Goal: Task Accomplishment & Management: Use online tool/utility

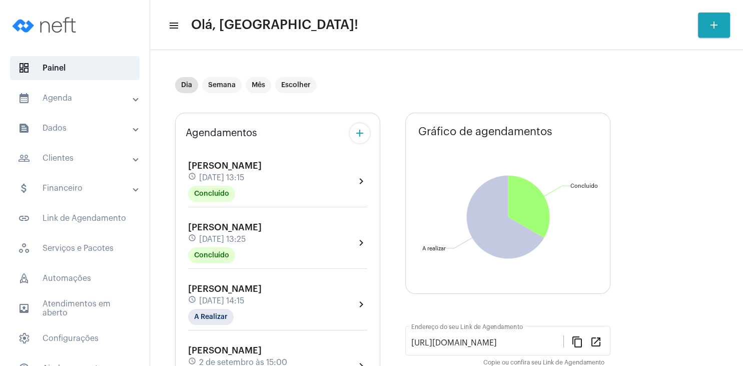
scroll to position [192, 0]
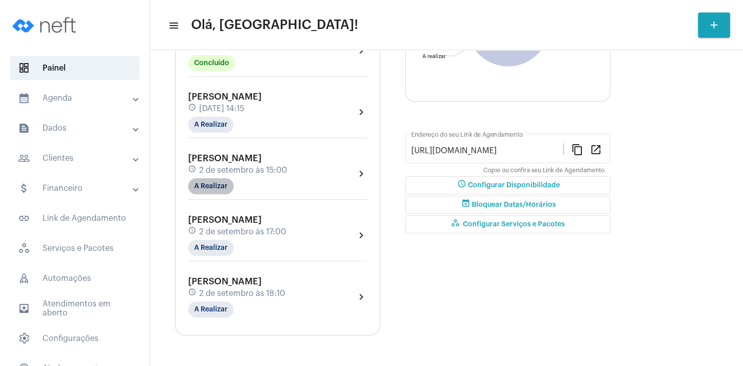
click at [219, 186] on mat-chip "A Realizar" at bounding box center [211, 186] width 46 height 16
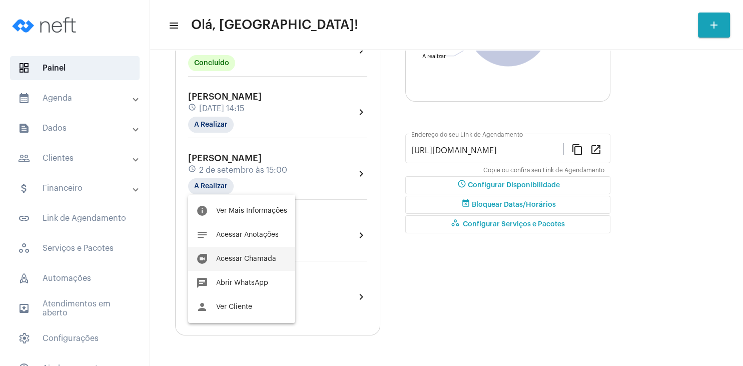
click at [259, 255] on button "duo [PERSON_NAME]" at bounding box center [241, 259] width 107 height 24
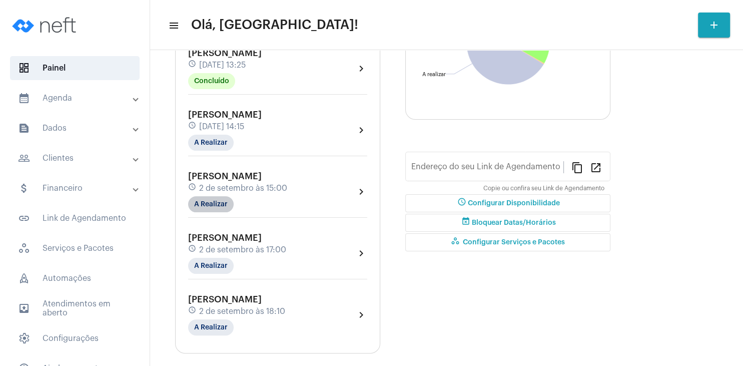
type input "[URL][DOMAIN_NAME]"
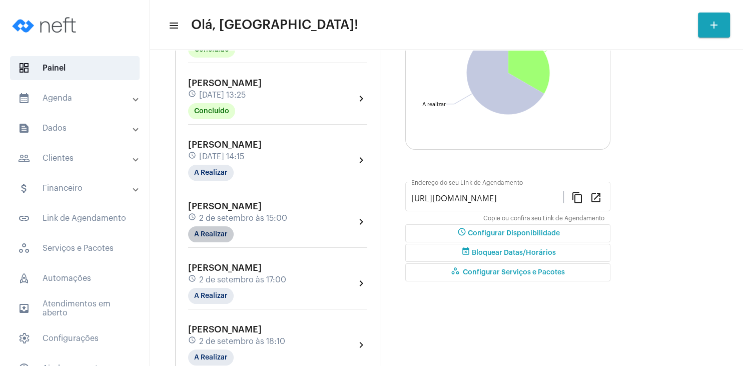
scroll to position [174, 0]
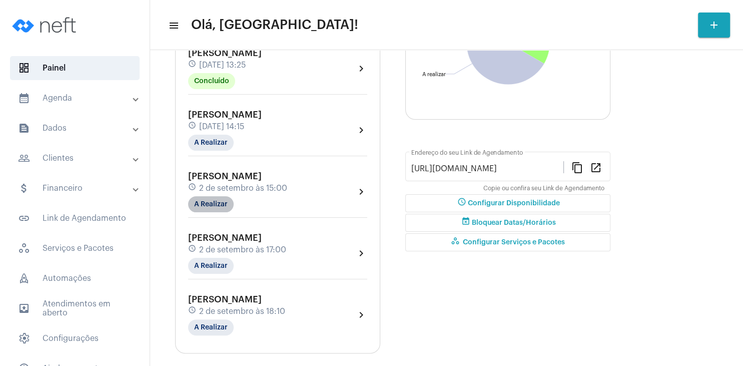
click at [223, 203] on mat-chip "A Realizar" at bounding box center [211, 204] width 46 height 16
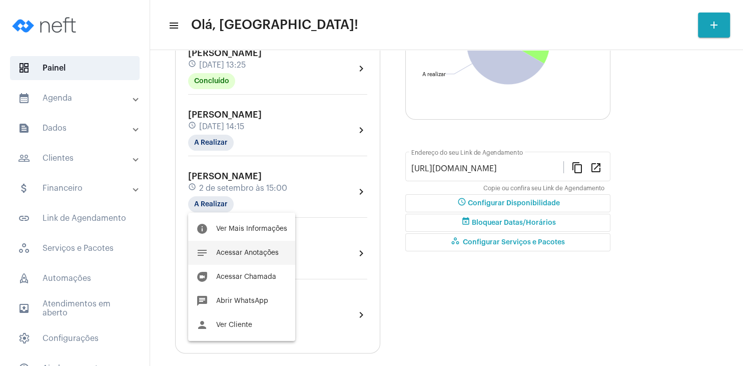
click at [271, 243] on button "notes Acessar Anotações" at bounding box center [241, 253] width 107 height 24
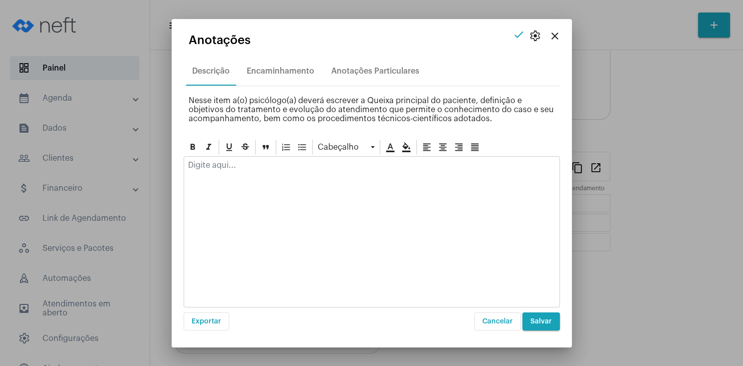
click at [555, 36] on mat-icon "close" at bounding box center [555, 36] width 12 height 12
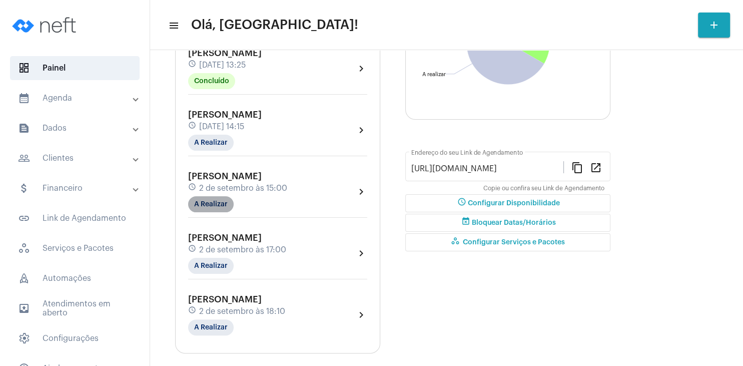
click at [219, 204] on mat-chip "A Realizar" at bounding box center [211, 204] width 46 height 16
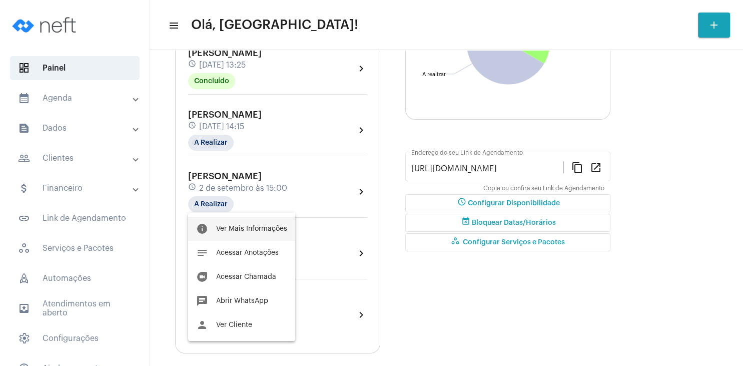
click at [285, 226] on span "Ver Mais Informações" at bounding box center [251, 228] width 71 height 7
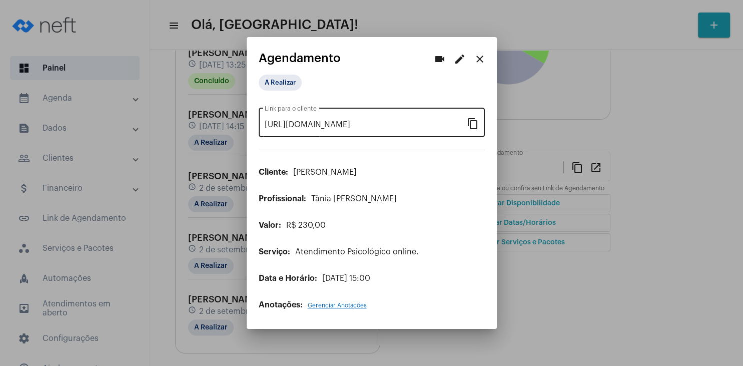
click at [474, 125] on mat-icon "content_copy" at bounding box center [473, 123] width 12 height 12
click at [477, 57] on mat-icon "close" at bounding box center [480, 59] width 12 height 12
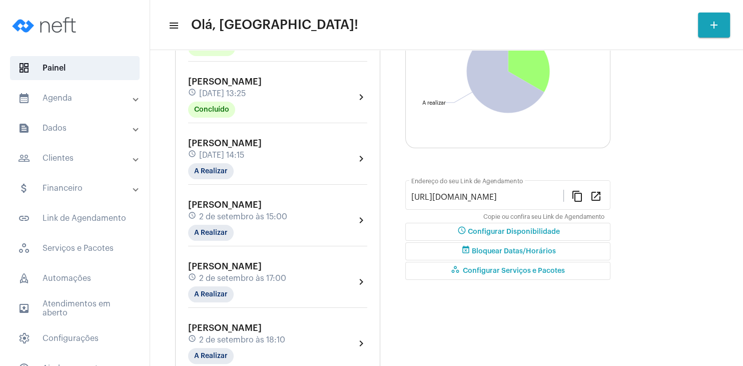
scroll to position [192, 0]
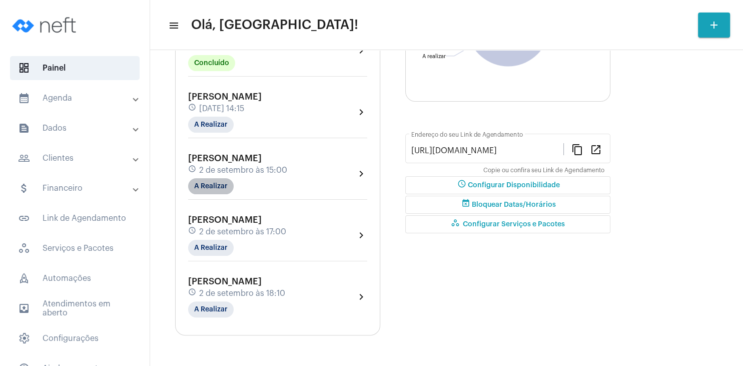
click at [215, 190] on mat-chip "A Realizar" at bounding box center [211, 186] width 46 height 16
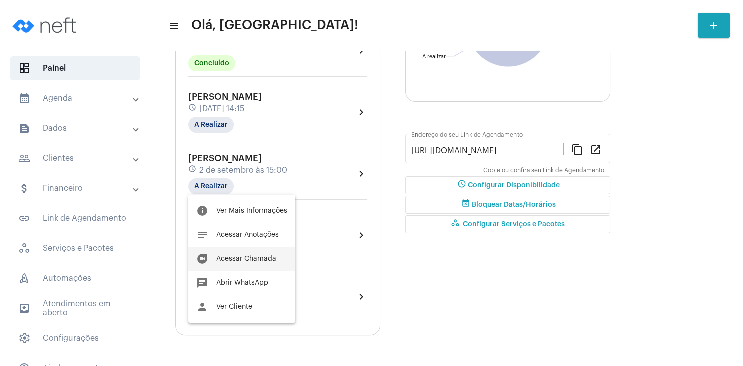
click at [255, 259] on span "Acessar Chamada" at bounding box center [246, 258] width 60 height 7
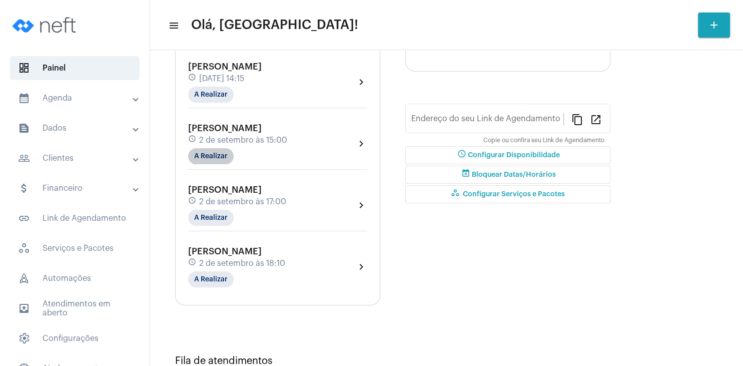
type input "[URL][DOMAIN_NAME]"
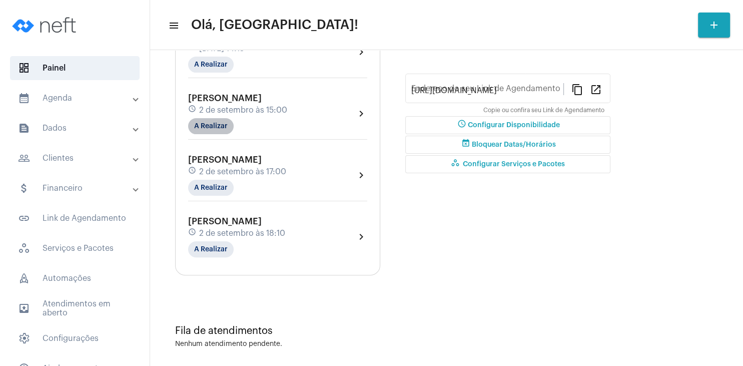
click at [216, 134] on mat-chip "A Realizar" at bounding box center [211, 126] width 46 height 16
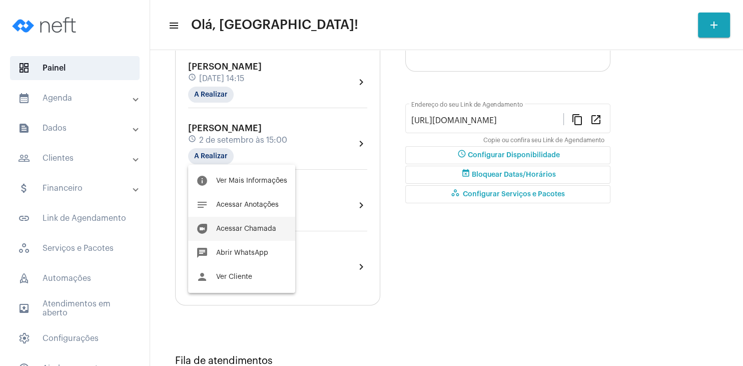
click at [265, 231] on span "Acessar Chamada" at bounding box center [246, 228] width 60 height 7
